Goal: Transaction & Acquisition: Download file/media

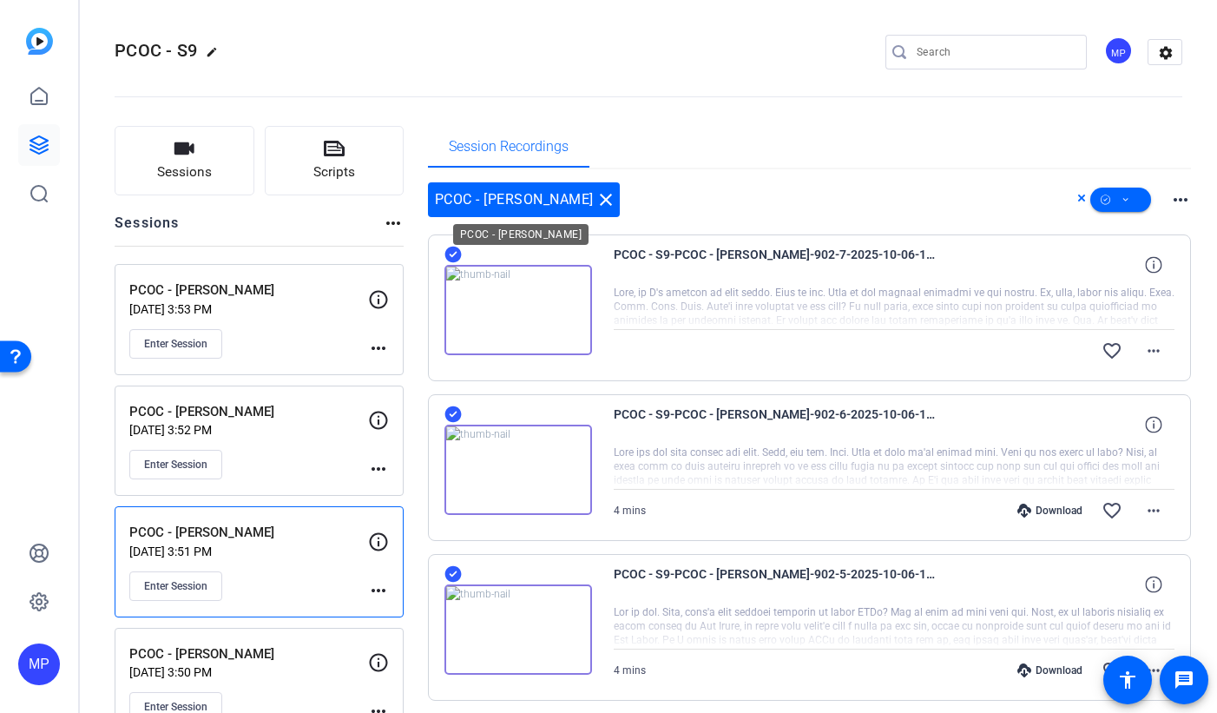
click at [596, 201] on mat-icon "close" at bounding box center [606, 199] width 21 height 21
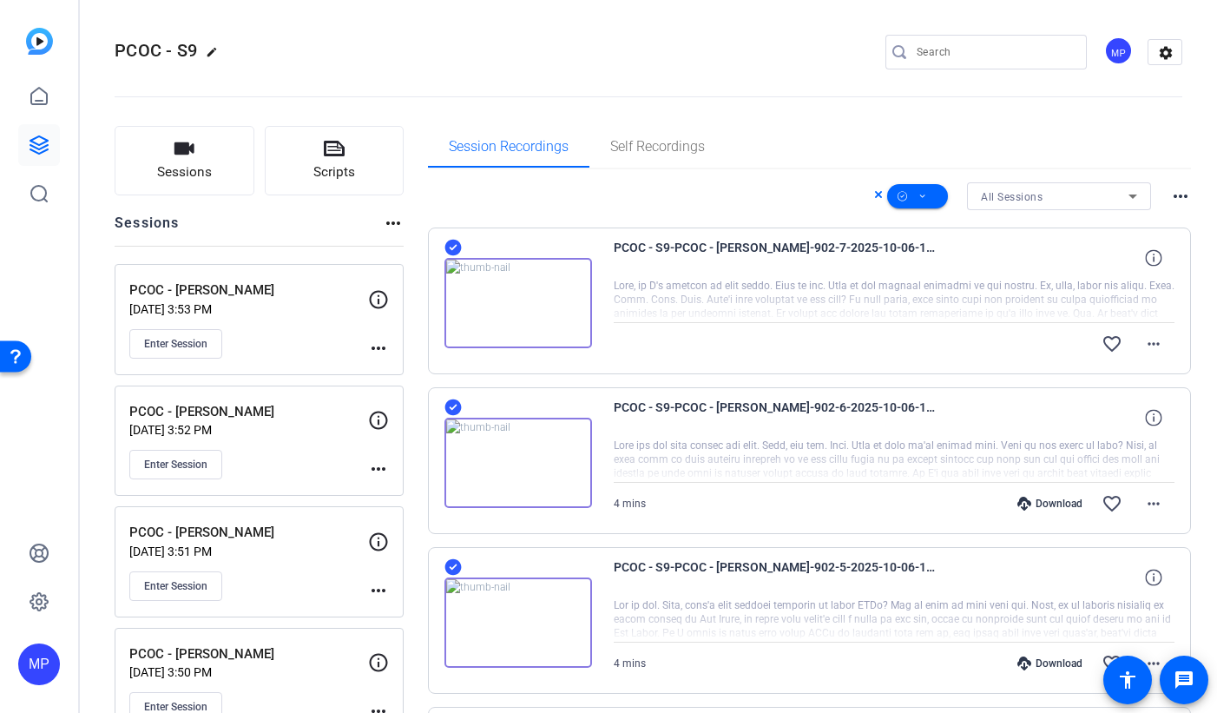
click at [577, 201] on div "All Sessions more_horiz" at bounding box center [810, 196] width 764 height 28
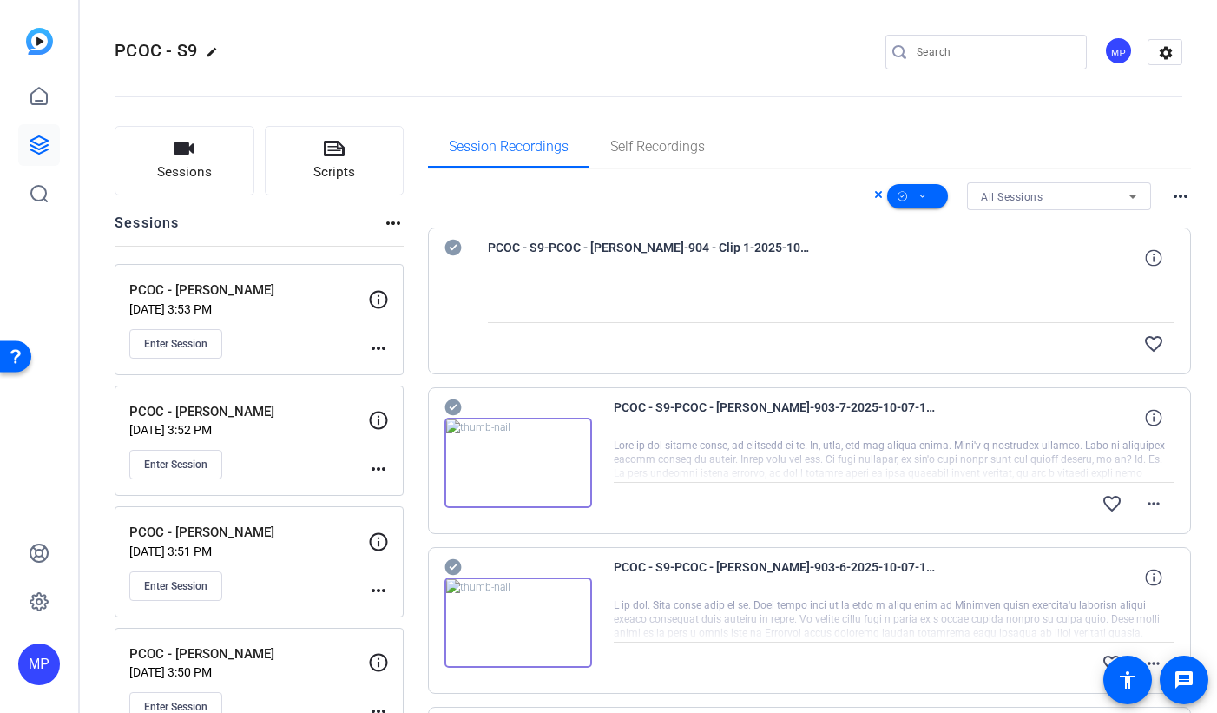
click at [1084, 194] on div "All Sessions" at bounding box center [1055, 197] width 148 height 22
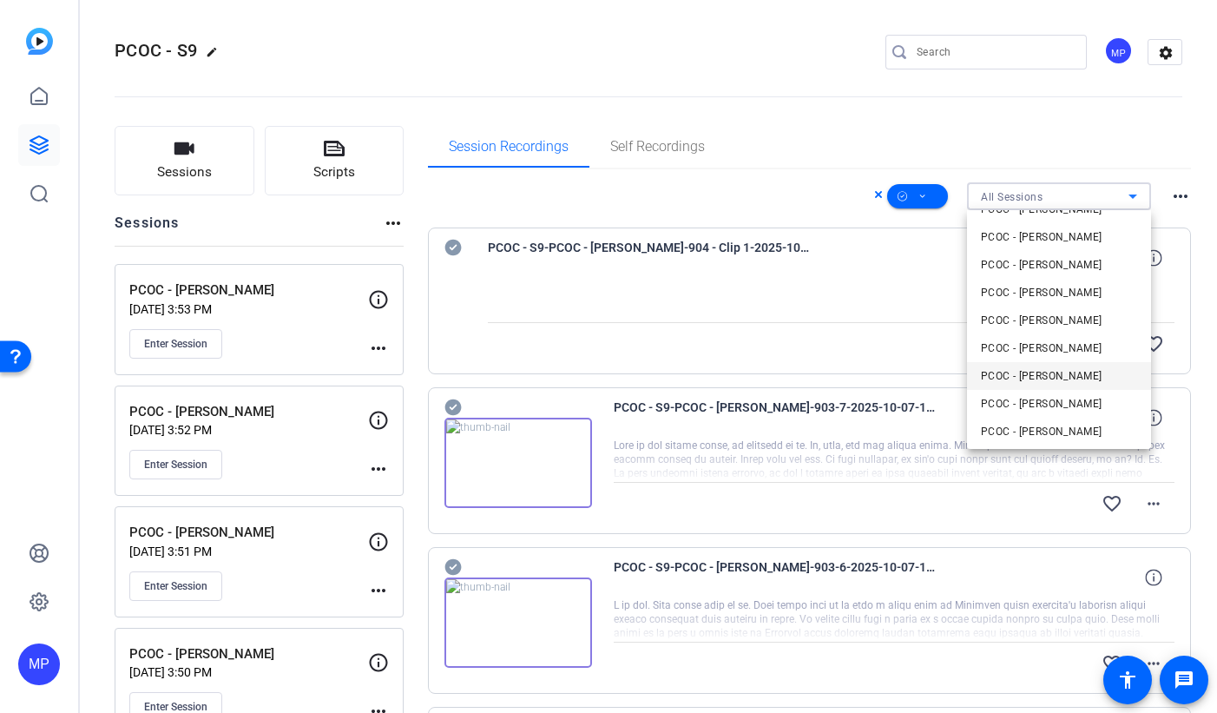
scroll to position [192, 0]
click at [1048, 260] on span "PCOC - [PERSON_NAME]" at bounding box center [1042, 261] width 122 height 21
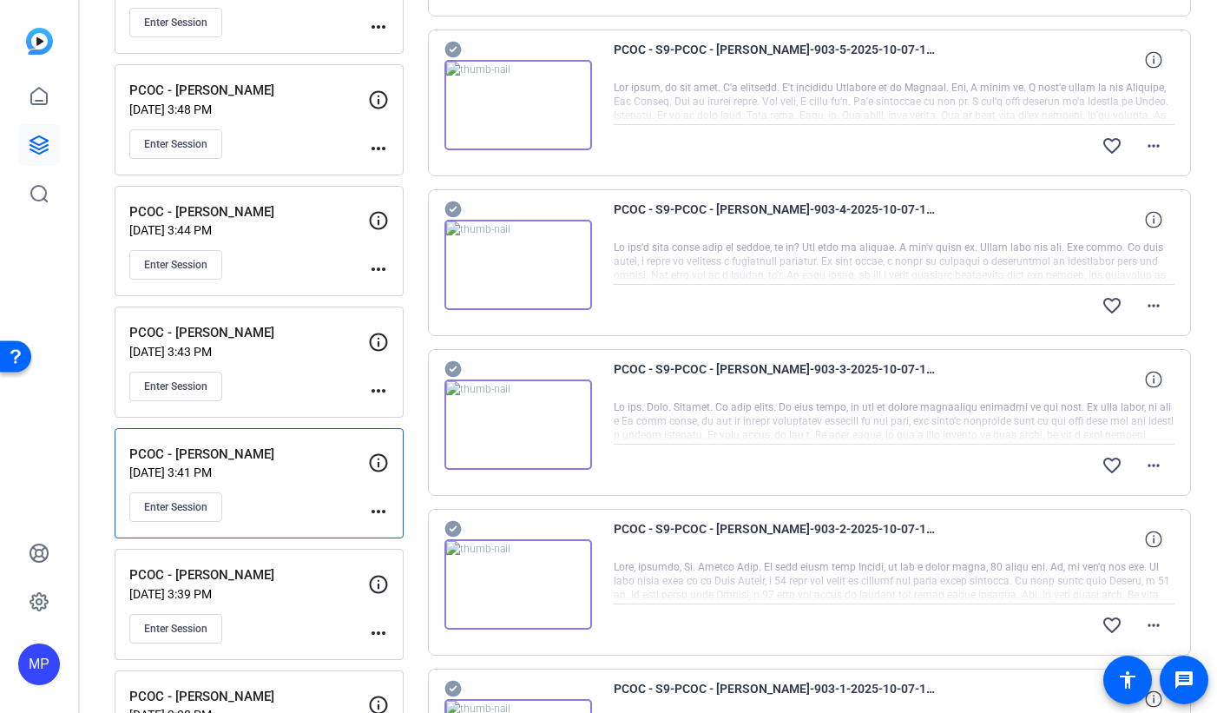
scroll to position [1258, 0]
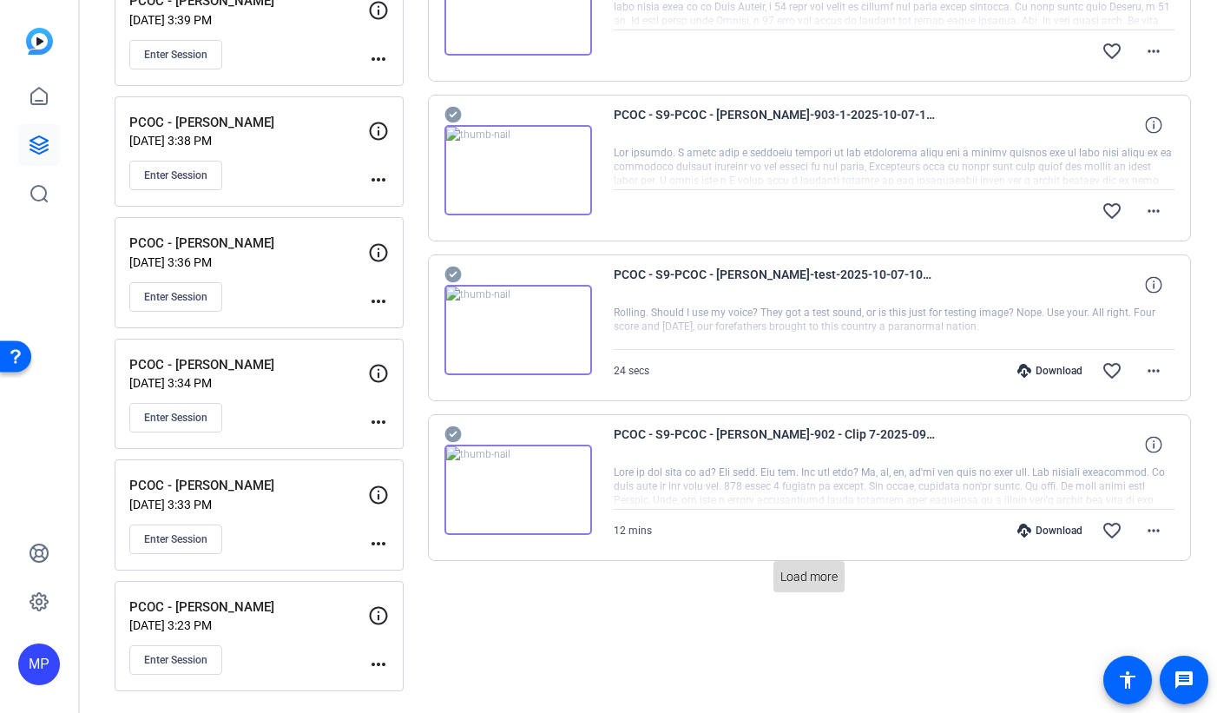
click at [829, 577] on span "Load more" at bounding box center [809, 577] width 57 height 18
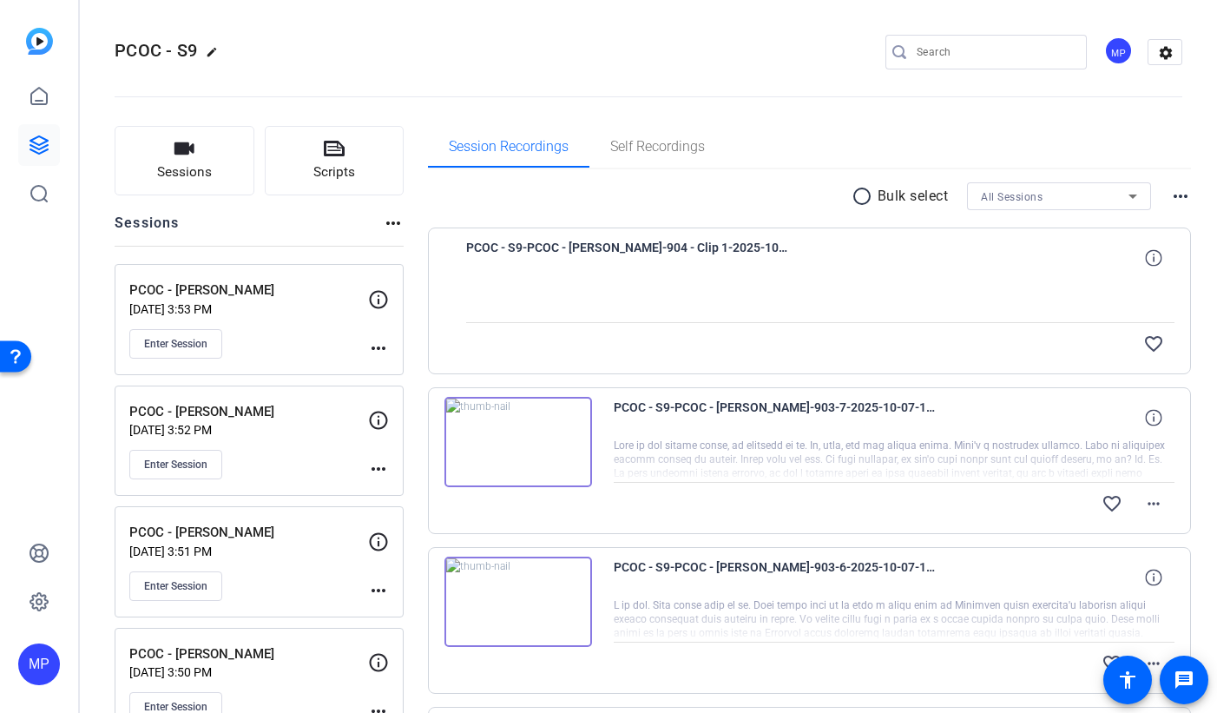
click at [1085, 196] on div "All Sessions" at bounding box center [1055, 197] width 148 height 22
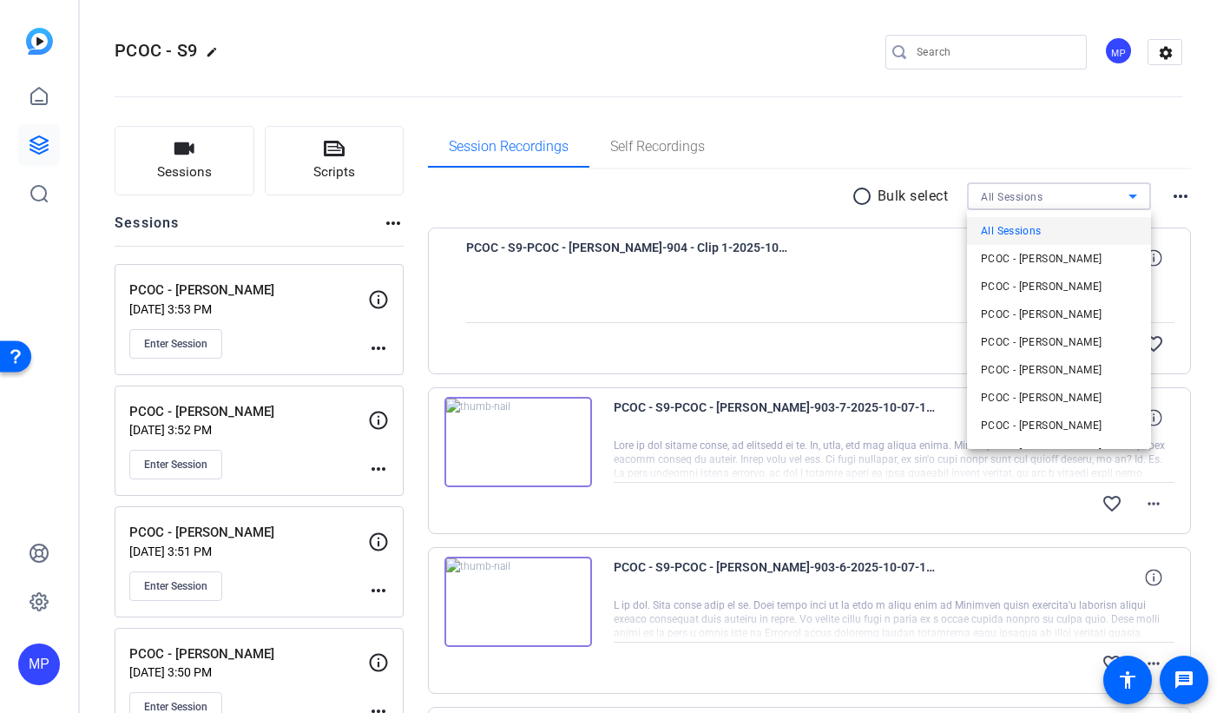
drag, startPoint x: 1090, startPoint y: 142, endPoint x: 1076, endPoint y: 143, distance: 13.9
click at [1090, 142] on div at bounding box center [608, 356] width 1217 height 713
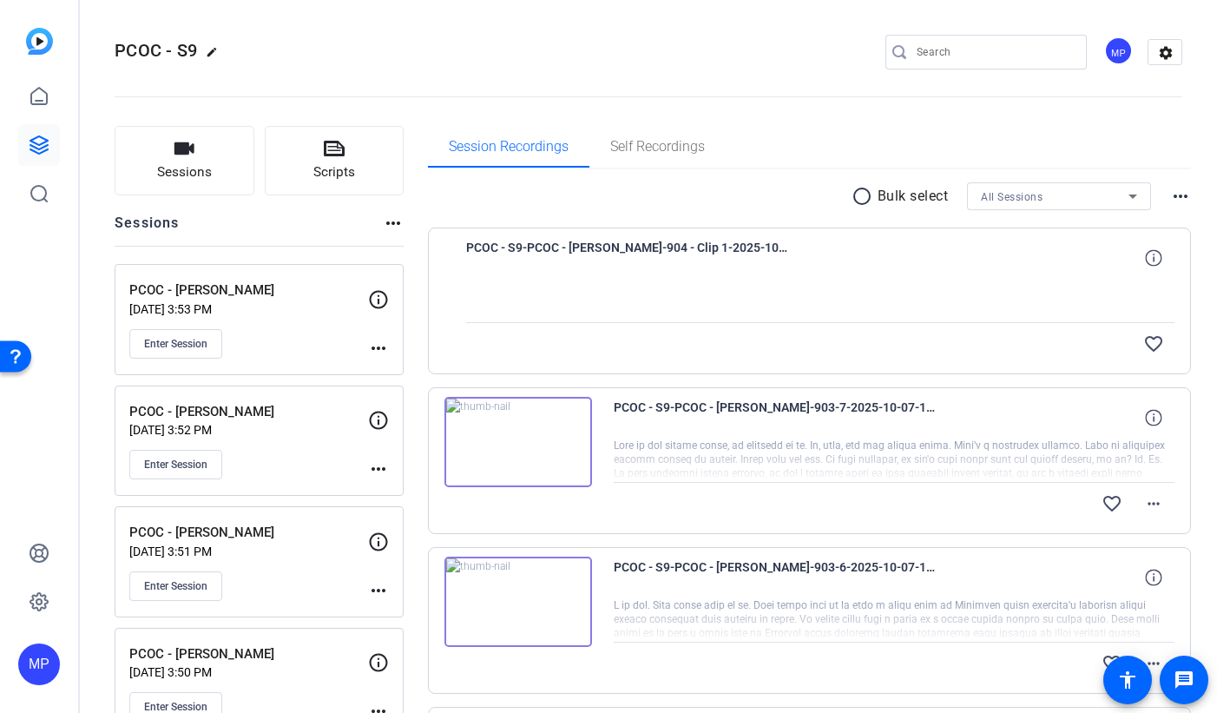
click at [860, 200] on mat-icon "radio_button_unchecked" at bounding box center [865, 196] width 26 height 21
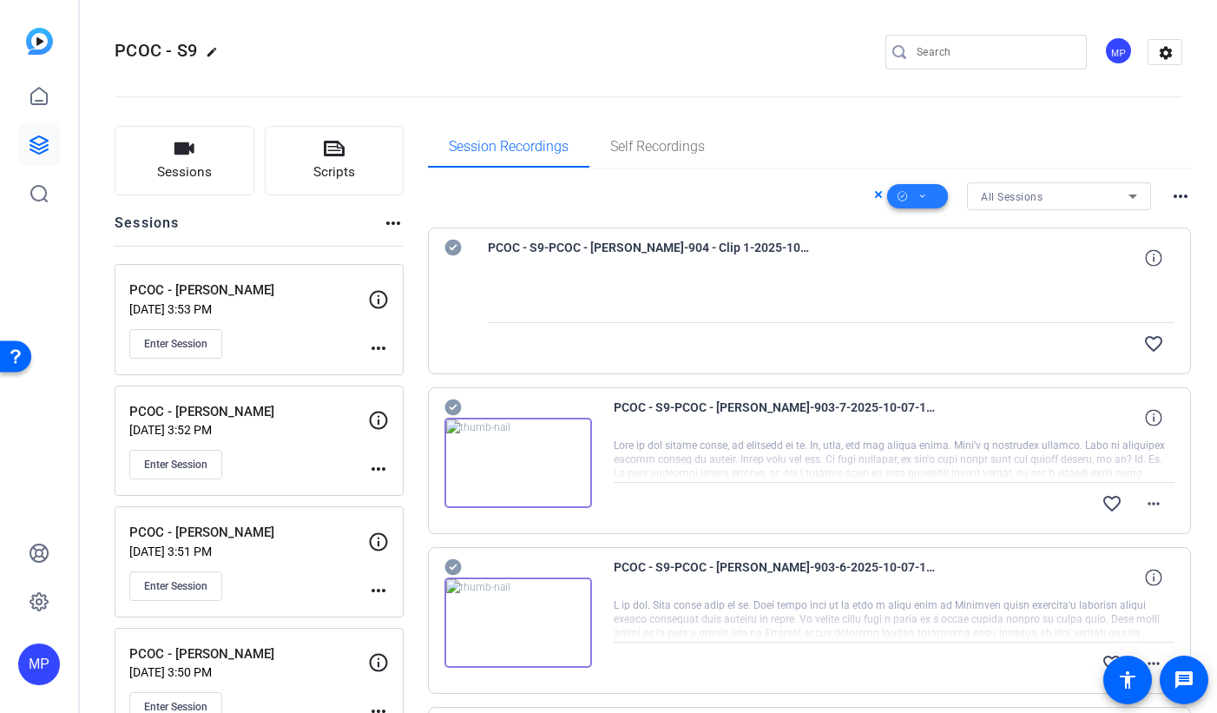
click at [919, 199] on icon at bounding box center [923, 197] width 9 height 22
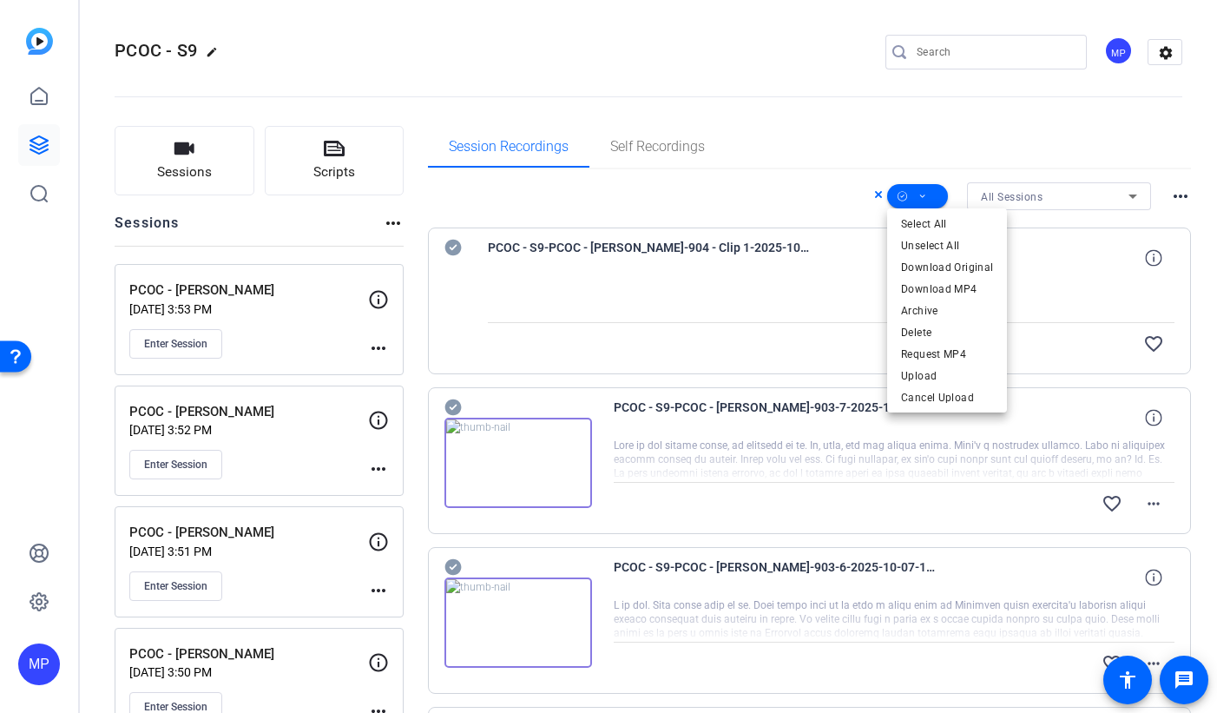
click at [950, 224] on span "Select All" at bounding box center [947, 224] width 92 height 21
click at [451, 248] on div at bounding box center [608, 356] width 1217 height 713
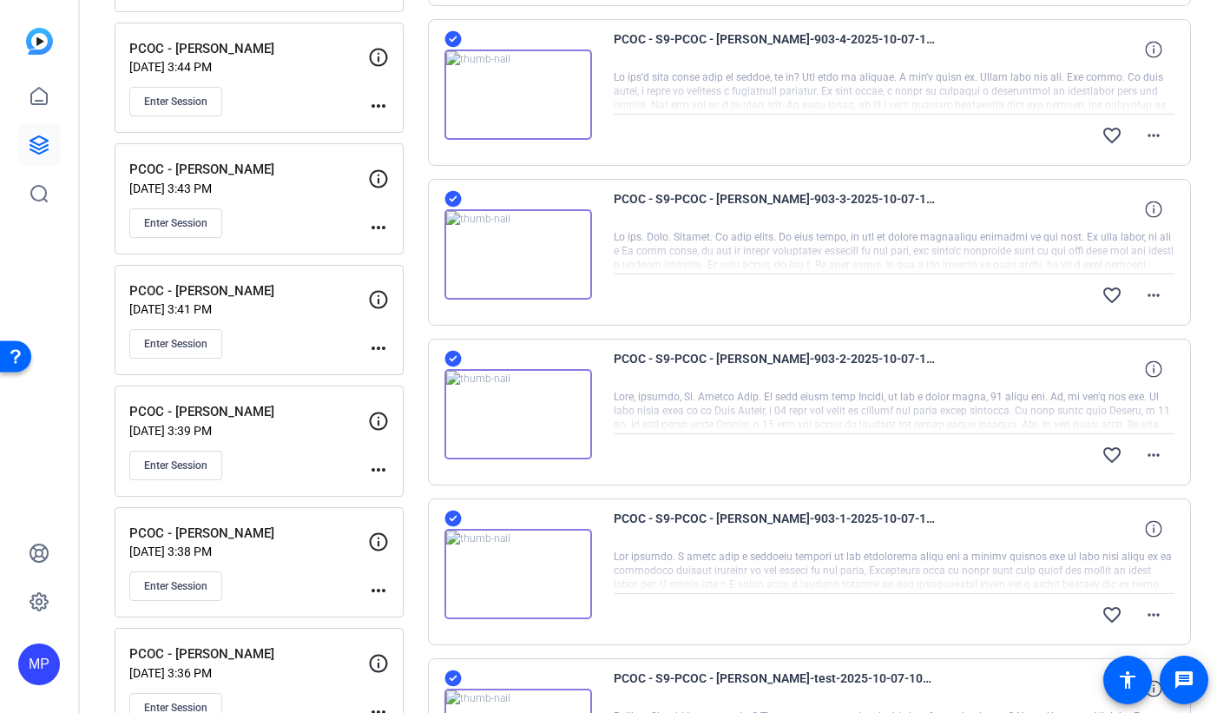
scroll to position [1175, 0]
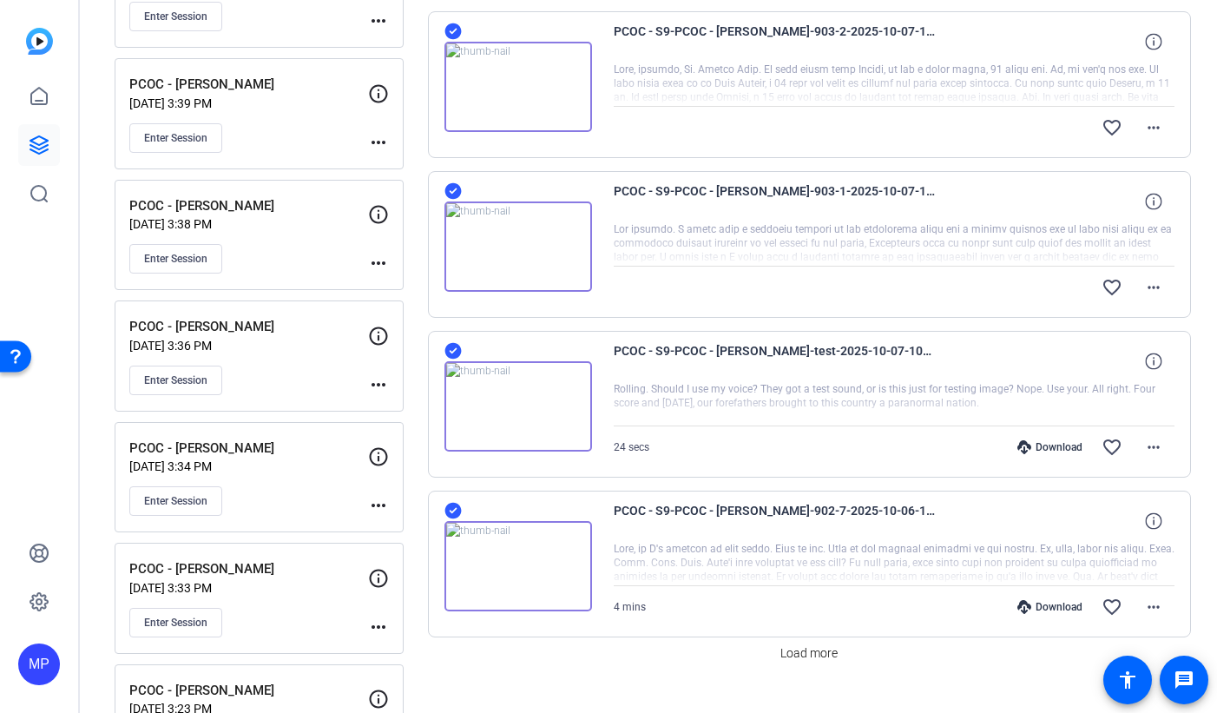
drag, startPoint x: 455, startPoint y: 510, endPoint x: 457, endPoint y: 386, distance: 123.3
click at [455, 510] on icon at bounding box center [453, 510] width 17 height 21
click at [454, 351] on icon at bounding box center [453, 350] width 17 height 21
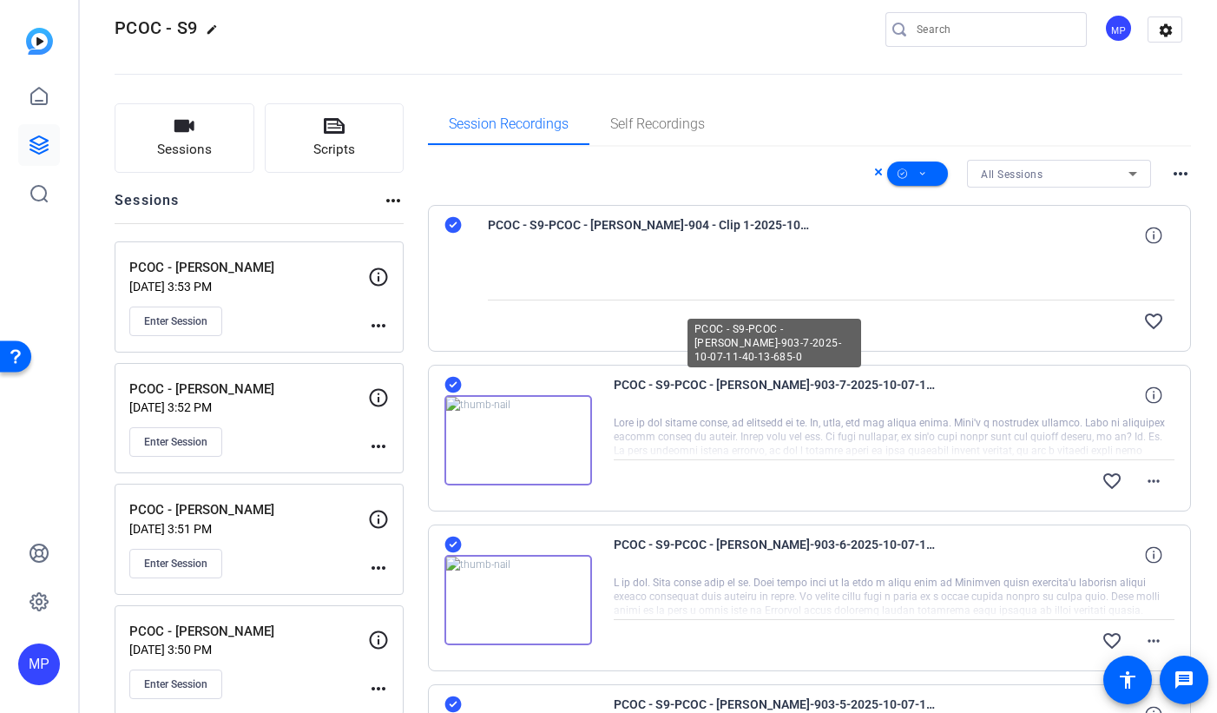
scroll to position [0, 0]
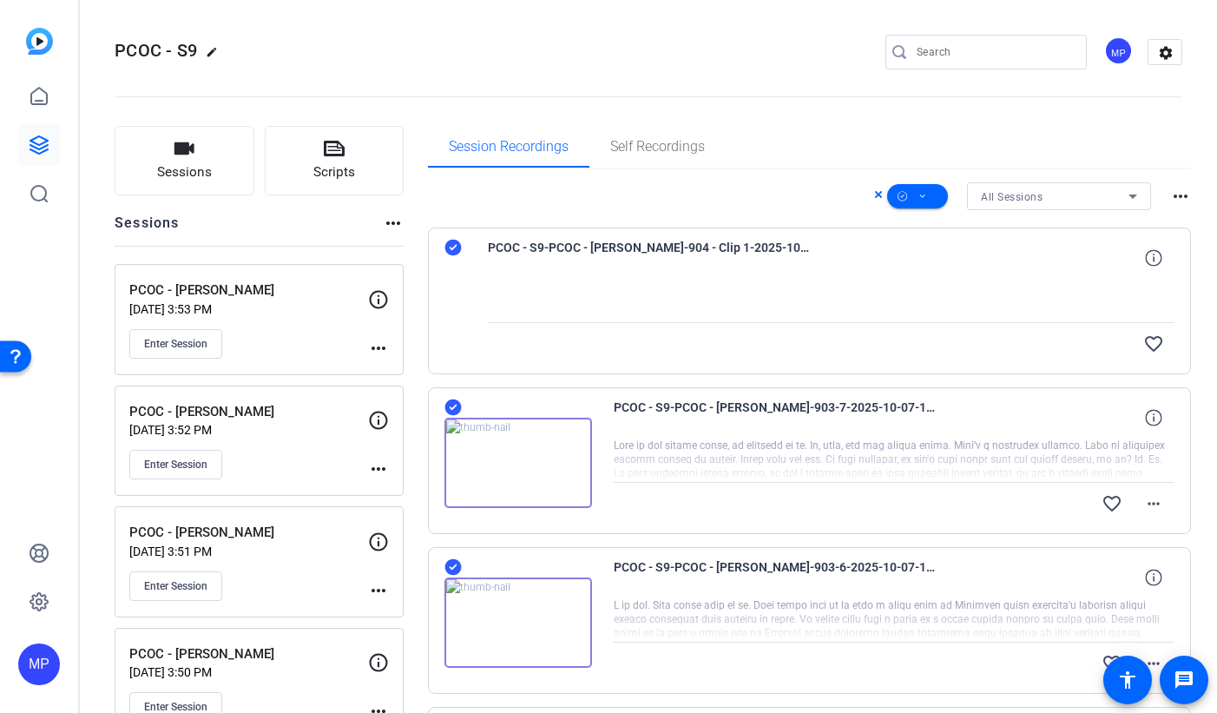
click at [453, 248] on icon at bounding box center [453, 247] width 17 height 21
click at [926, 194] on icon at bounding box center [923, 197] width 9 height 22
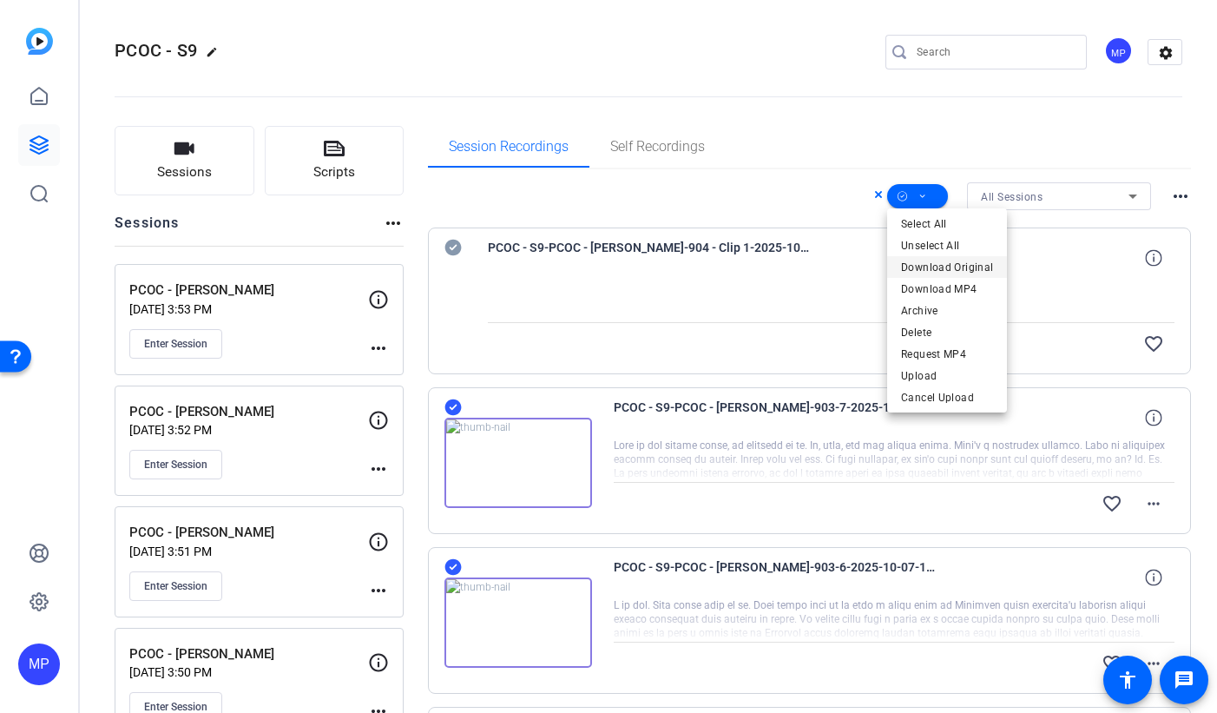
click at [947, 266] on span "Download Original" at bounding box center [947, 267] width 92 height 21
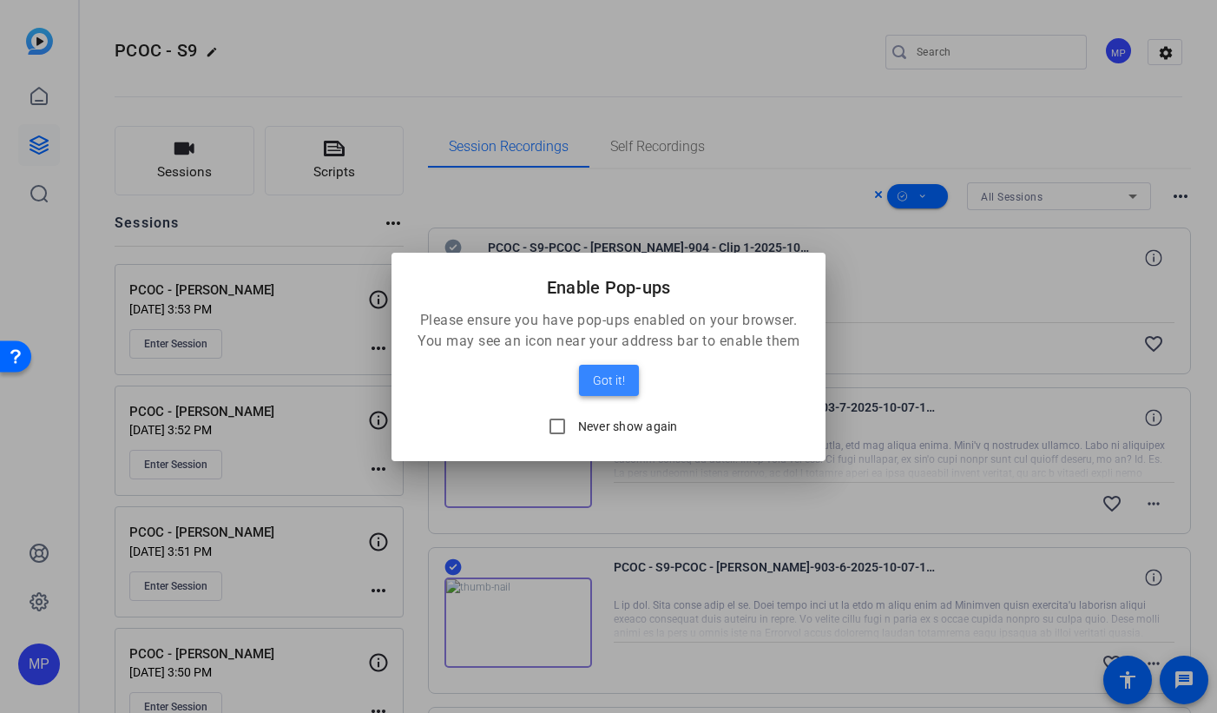
click at [610, 379] on span "Got it!" at bounding box center [609, 380] width 32 height 21
